Goal: Manage account settings

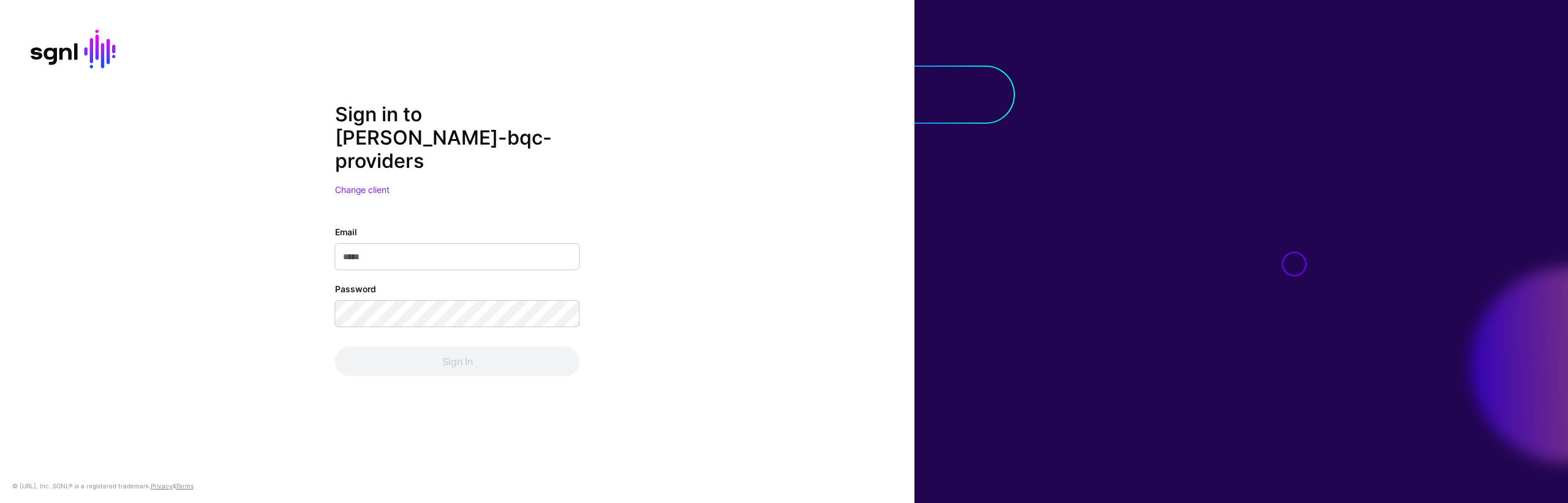
type input "**********"
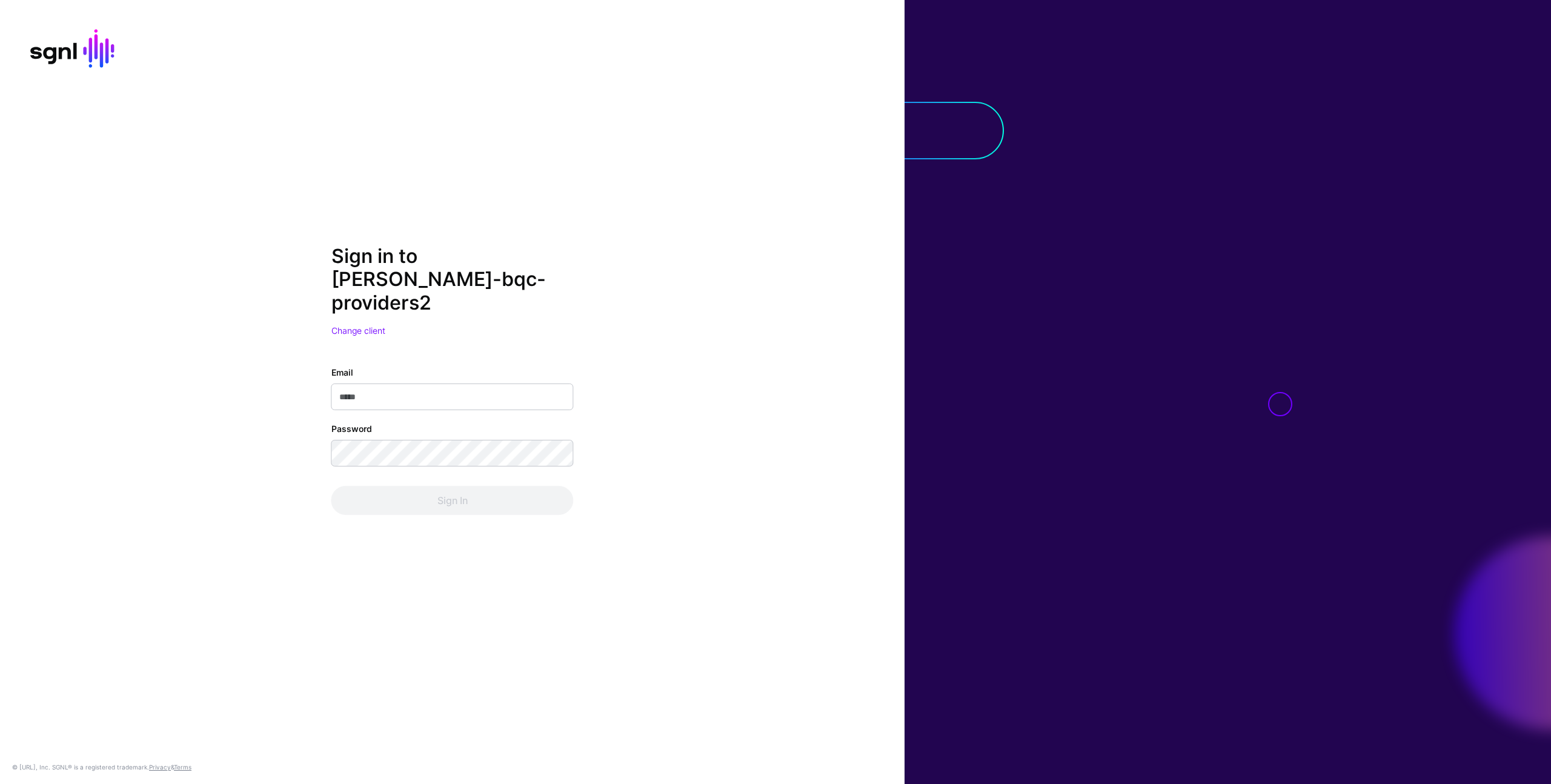
type input "**********"
